Goal: Find contact information: Find contact information

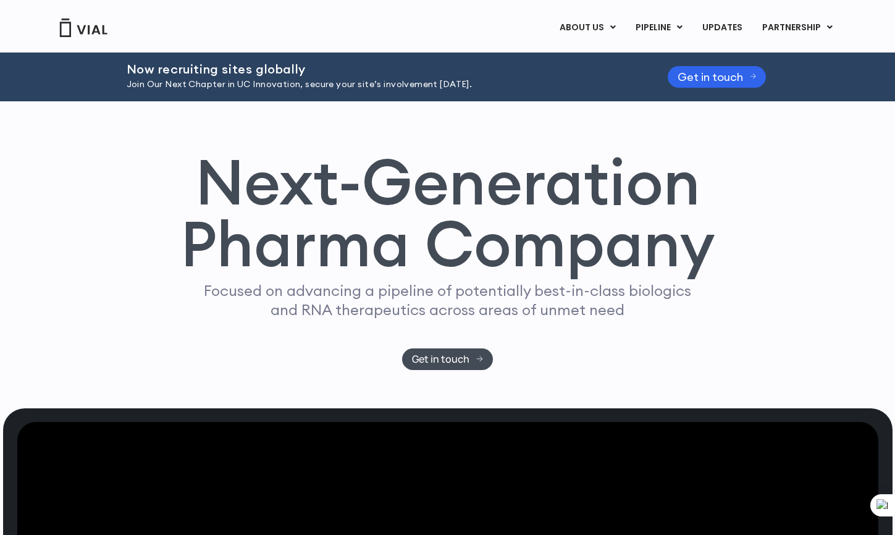
click at [531, 184] on h1 "Next-Generation Pharma Company" at bounding box center [447, 213] width 535 height 125
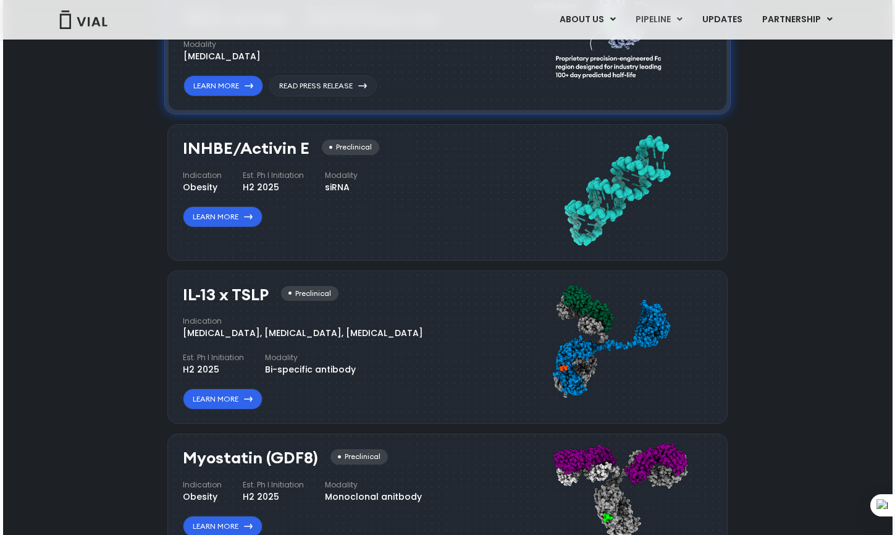
scroll to position [989, 0]
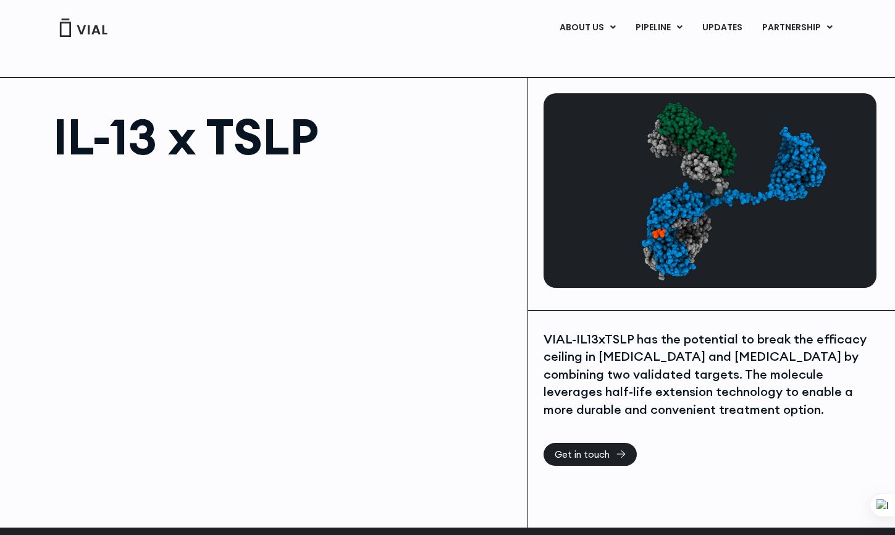
click at [617, 345] on div "VIAL-IL13xTSLP has the potential to break the efficacy ceiling in asthma and at…" at bounding box center [709, 375] width 330 height 88
click at [578, 453] on span "Get in touch" at bounding box center [582, 454] width 55 height 9
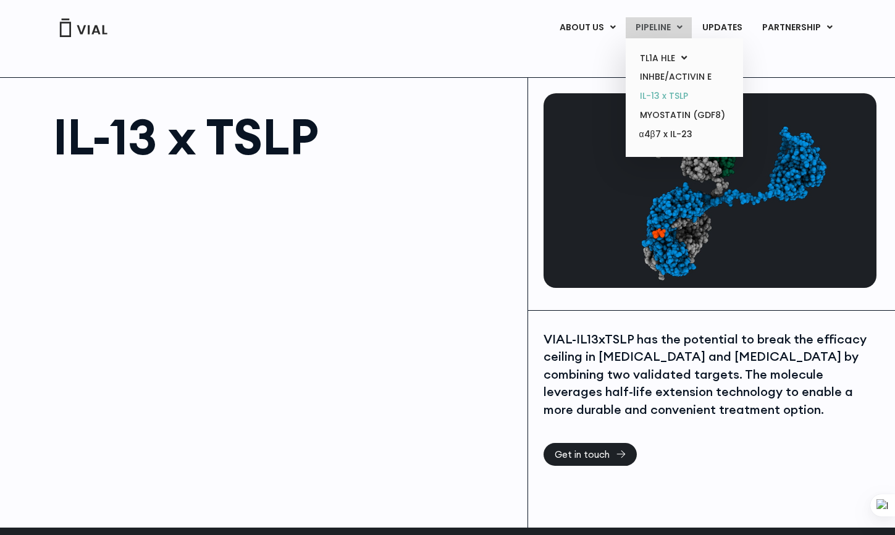
click at [675, 95] on link "IL-13 x TSLP" at bounding box center [684, 96] width 108 height 19
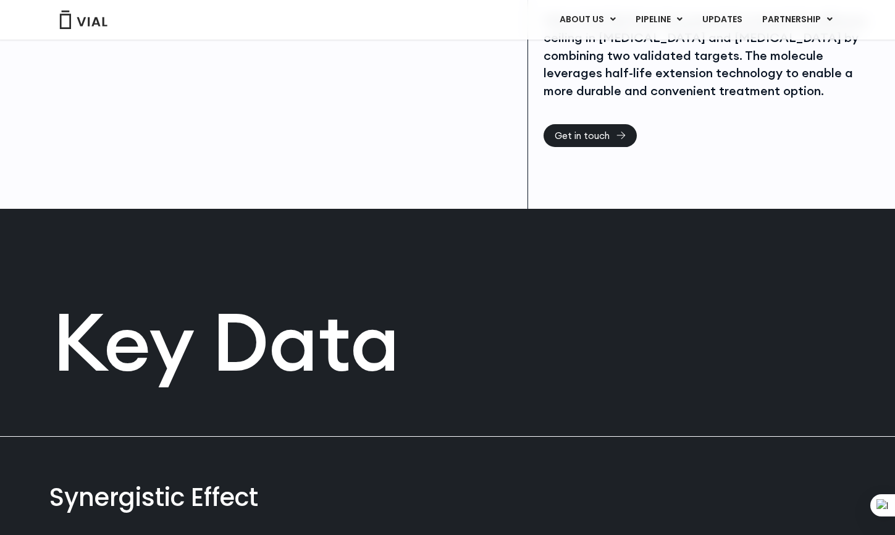
scroll to position [556, 0]
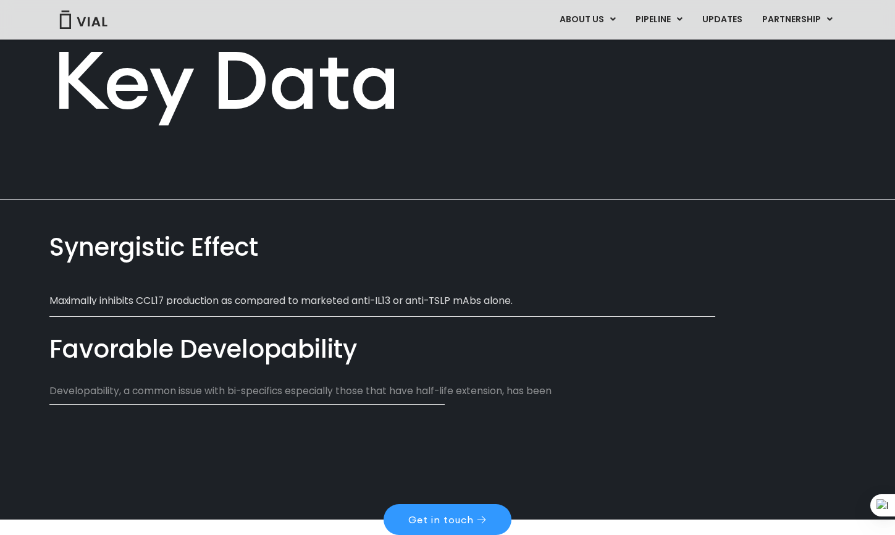
click at [223, 106] on h2 "Key Data" at bounding box center [448, 80] width 791 height 80
click at [222, 183] on div "Key Data Preclinical data indicate a best-in-class dosing interval for patient …" at bounding box center [448, 85] width 791 height 227
click at [308, 232] on div "Synergistic Effect" at bounding box center [447, 247] width 797 height 35
click at [321, 312] on div "Synergistic Effect Maximally inhibits CCL17 production as compared to marketed …" at bounding box center [447, 278] width 797 height 96
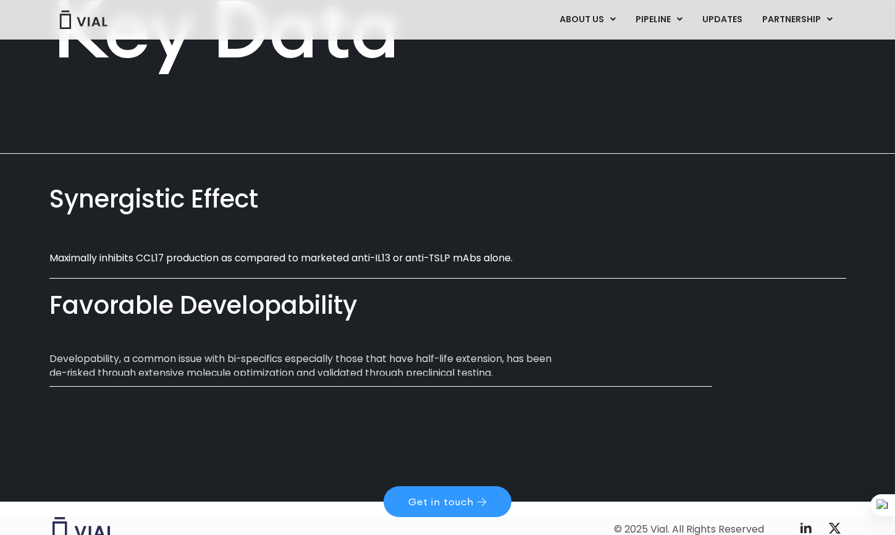
scroll to position [657, 0]
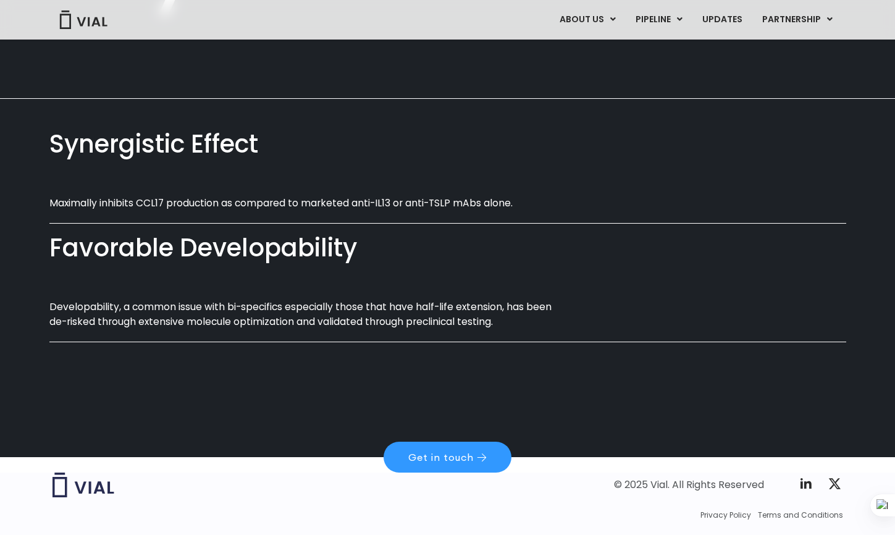
click at [259, 198] on p "Maximally inhibits CCL17 production as compared to marketed anti-IL13 or anti-T…" at bounding box center [308, 203] width 518 height 14
click at [383, 206] on p "Maximally inhibits CCL17 production as compared to marketed anti-IL13 or anti-T…" at bounding box center [308, 203] width 518 height 14
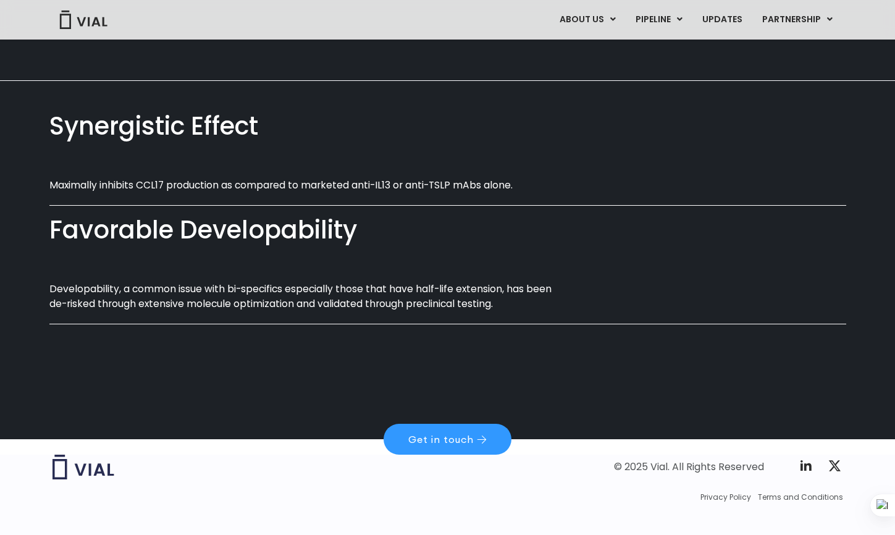
scroll to position [693, 0]
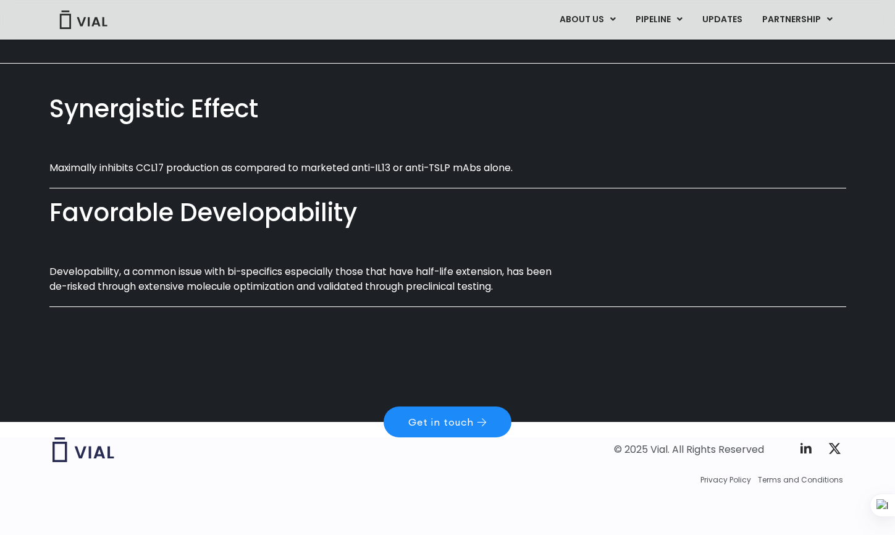
click at [452, 413] on link "Get in touch" at bounding box center [448, 422] width 128 height 31
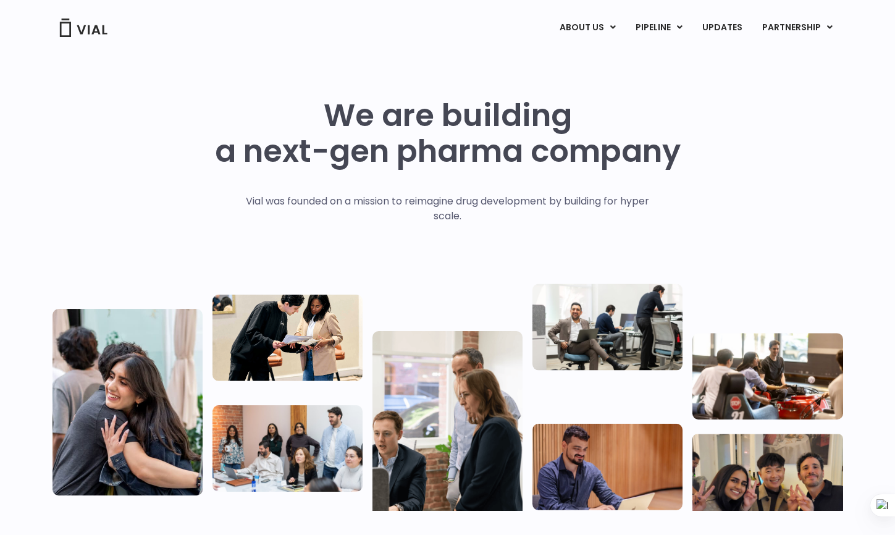
click at [626, 100] on h1 "We are building a next-gen pharma company" at bounding box center [448, 134] width 466 height 72
click at [724, 27] on link "UPDATES" at bounding box center [722, 27] width 59 height 21
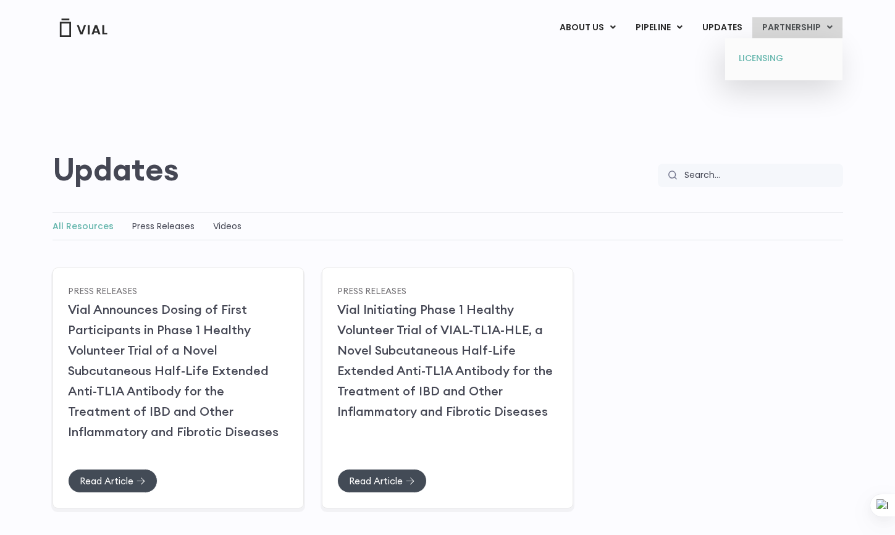
click at [767, 62] on link "LICENSING" at bounding box center [784, 59] width 108 height 20
